Goal: Transaction & Acquisition: Purchase product/service

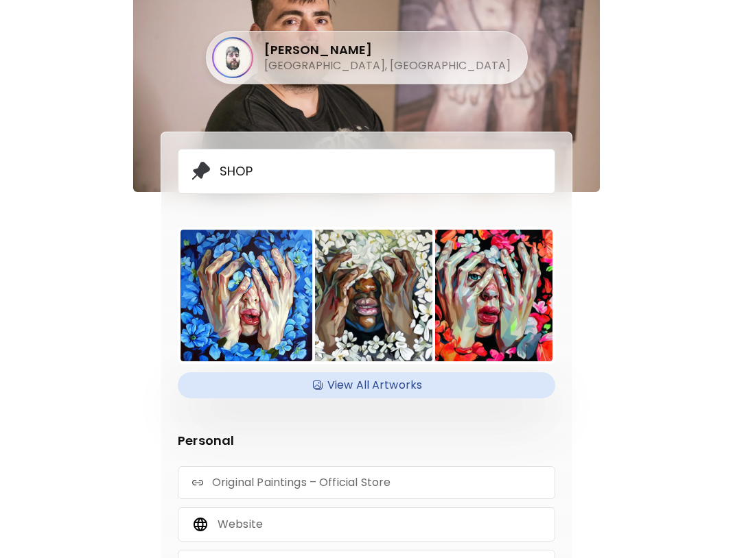
click at [331, 388] on h4 "View All Artworks" at bounding box center [366, 385] width 361 height 21
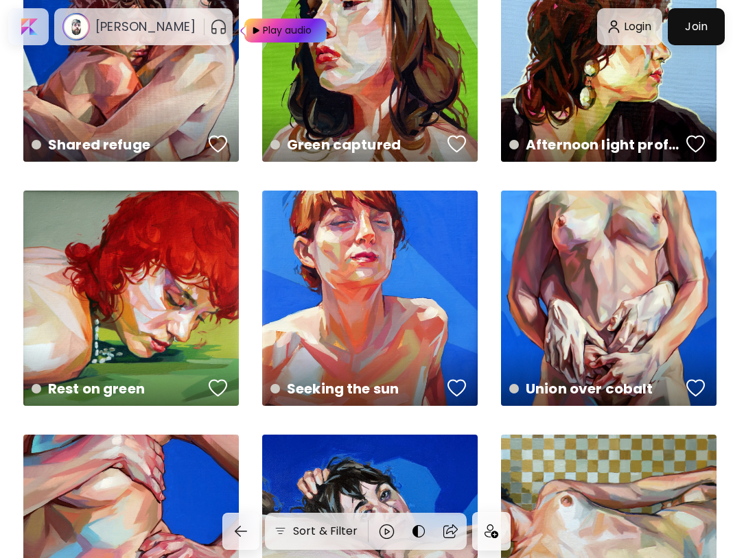
scroll to position [2333, 0]
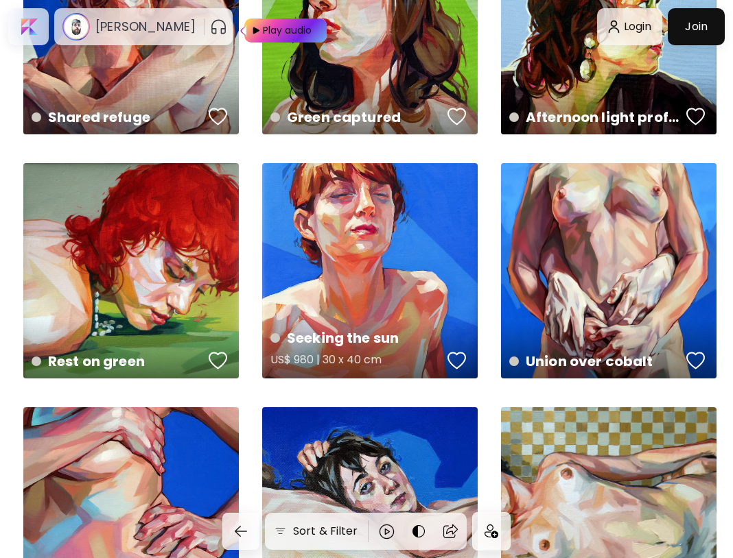
click at [394, 222] on div "Seeking the sun US$ 980 | 30 x 40 cm" at bounding box center [369, 270] width 215 height 215
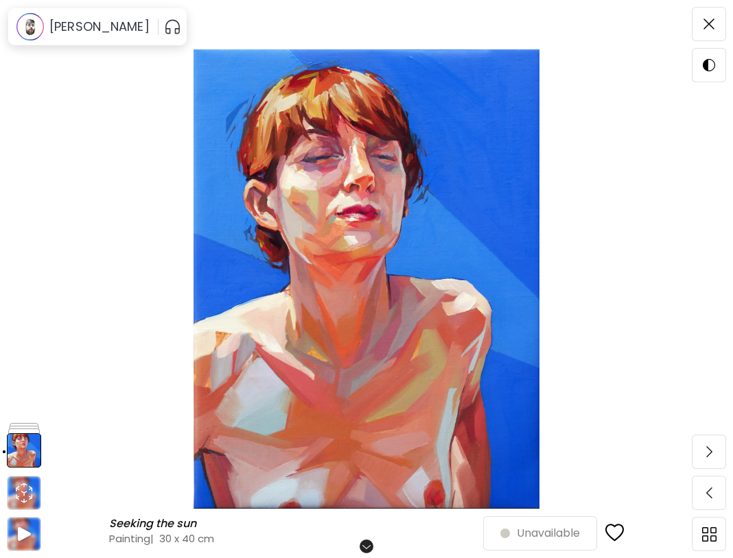
click at [318, 167] on img at bounding box center [366, 279] width 617 height 460
